Goal: Information Seeking & Learning: Learn about a topic

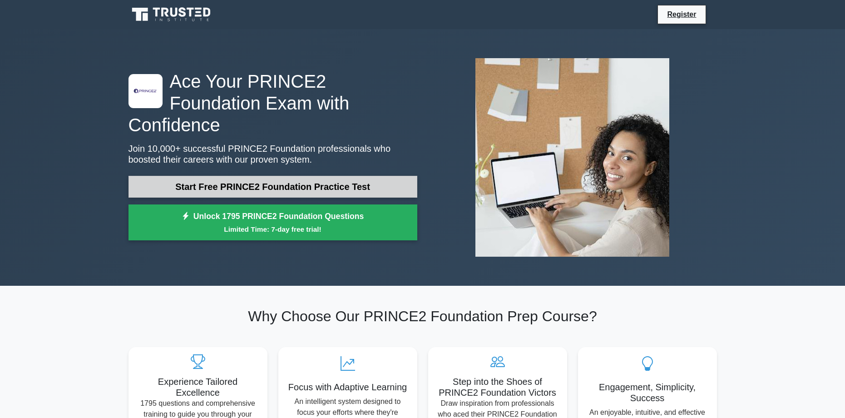
click at [355, 177] on link "Start Free PRINCE2 Foundation Practice Test" at bounding box center [272, 187] width 289 height 22
click at [233, 176] on link "Start Free PRINCE2 Foundation Practice Test" at bounding box center [272, 187] width 289 height 22
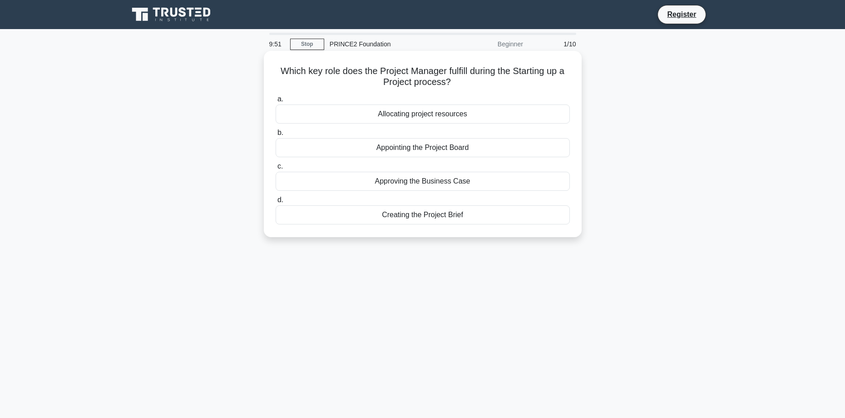
drag, startPoint x: 404, startPoint y: 115, endPoint x: 366, endPoint y: 133, distance: 42.4
click at [366, 133] on div "a. Allocating project resources b. Appointing the Project Board c. d." at bounding box center [422, 159] width 305 height 134
click at [398, 133] on label "b. Appointing the Project Board" at bounding box center [423, 142] width 294 height 30
click at [276, 133] on input "b. Appointing the Project Board" at bounding box center [276, 133] width 0 height 6
